Goal: Transaction & Acquisition: Purchase product/service

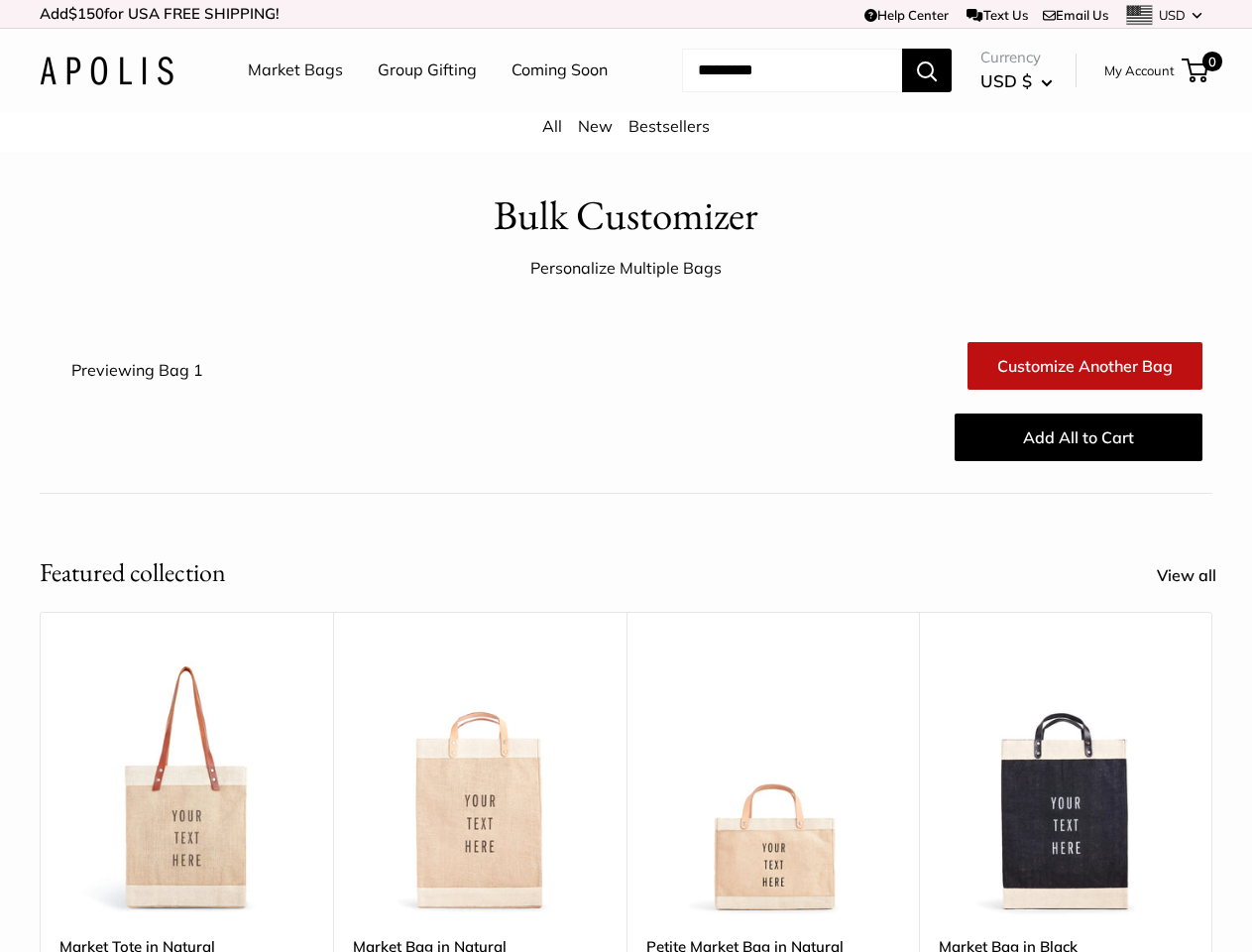
click at [625, 469] on div "Add All to Cart" at bounding box center [724, 438] width 977 height 64
click at [625, 14] on td "Help Center Text Us Email Us *** *** *** *** *** *** *** *** *** *** *** USD US…" at bounding box center [865, 14] width 694 height 28
click at [625, 102] on nav "Market Bags Group Gifting Coming Soon" at bounding box center [445, 71] width 473 height 64
click at [422, 102] on ul "Market Bags Group Gifting Coming Soon" at bounding box center [446, 71] width 395 height 64
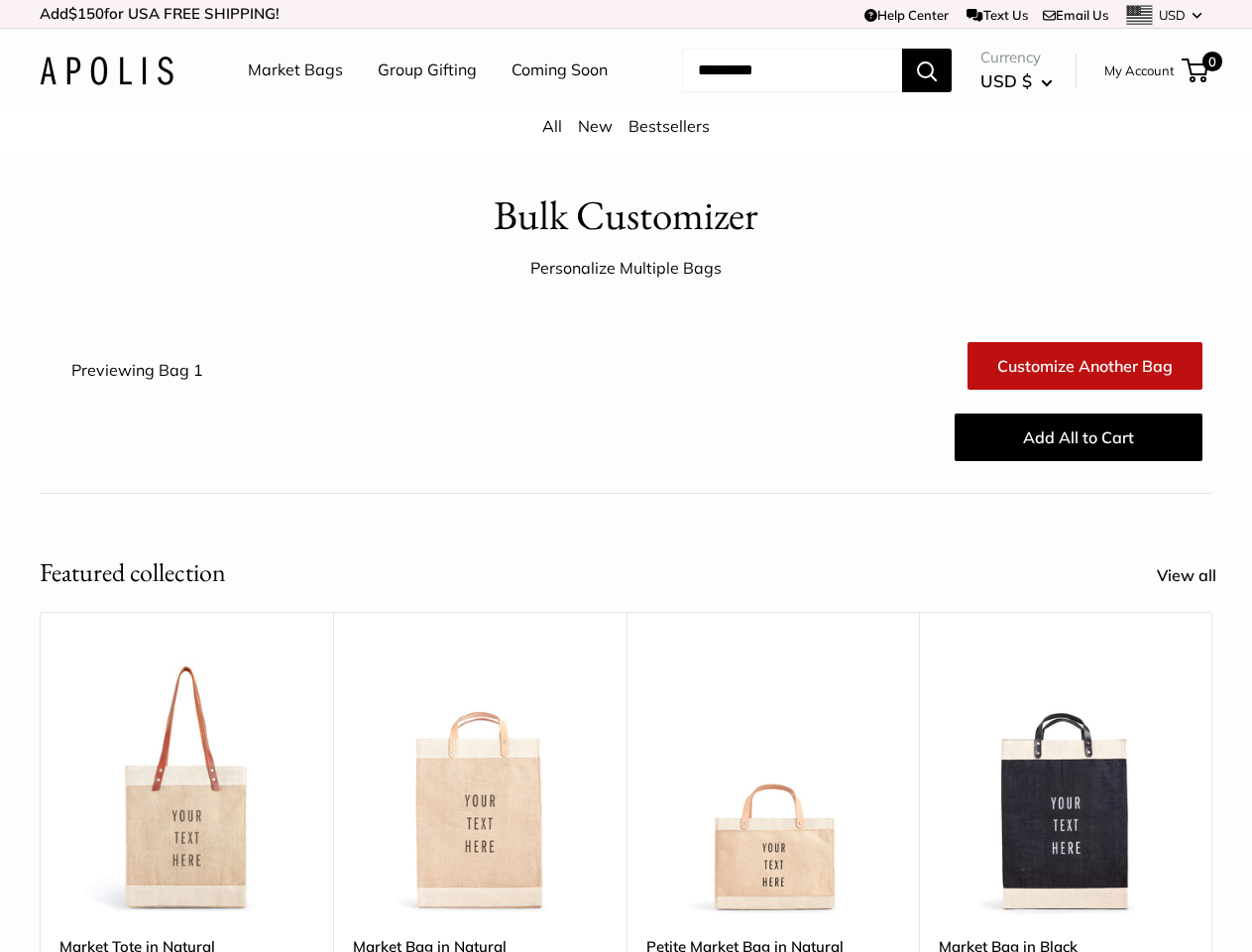
click at [769, 92] on input "Search..." at bounding box center [791, 71] width 220 height 44
click at [626, 765] on div "Upgrade: Next Day Fulfillment Customizable Text Sturdy & Spill Resistant Best S…" at bounding box center [773, 923] width 293 height 623
click at [626, 793] on div "Upgrade: Next Day Fulfillment Customizable Text Sturdy & Spill Resistant Best S…" at bounding box center [773, 923] width 293 height 623
